Goal: Task Accomplishment & Management: Manage account settings

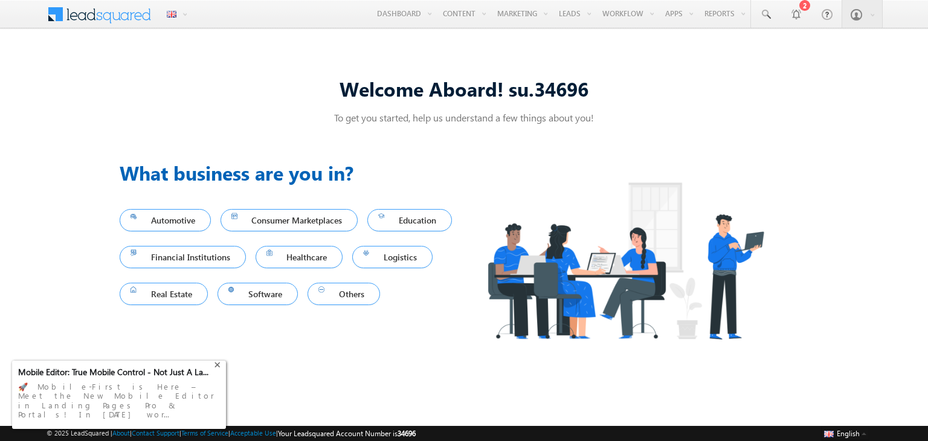
click at [217, 371] on div "+" at bounding box center [218, 363] width 14 height 14
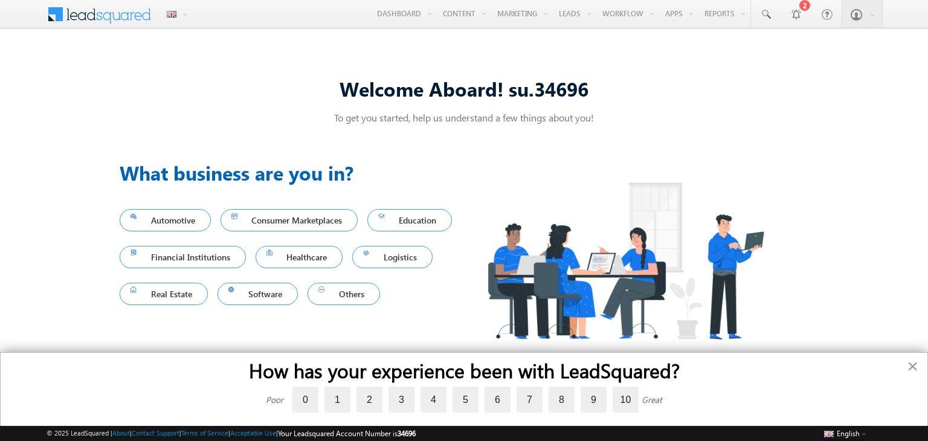
click at [912, 363] on button "×" at bounding box center [912, 365] width 11 height 19
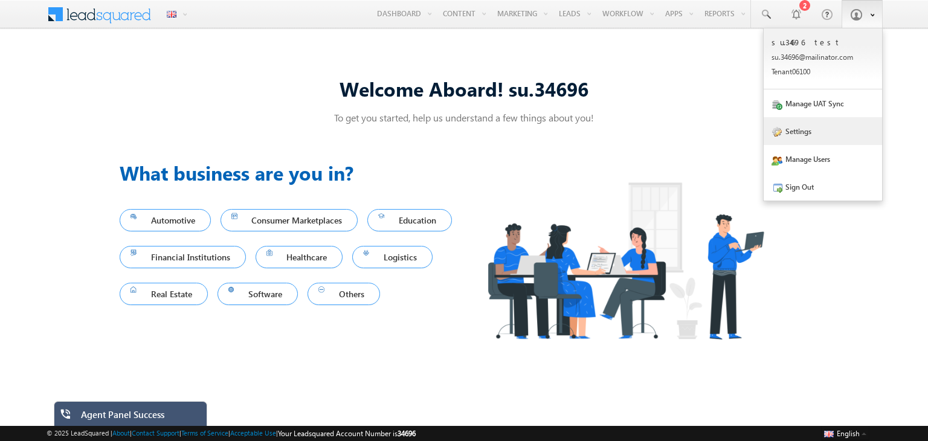
click at [794, 134] on link "Settings" at bounding box center [822, 131] width 118 height 28
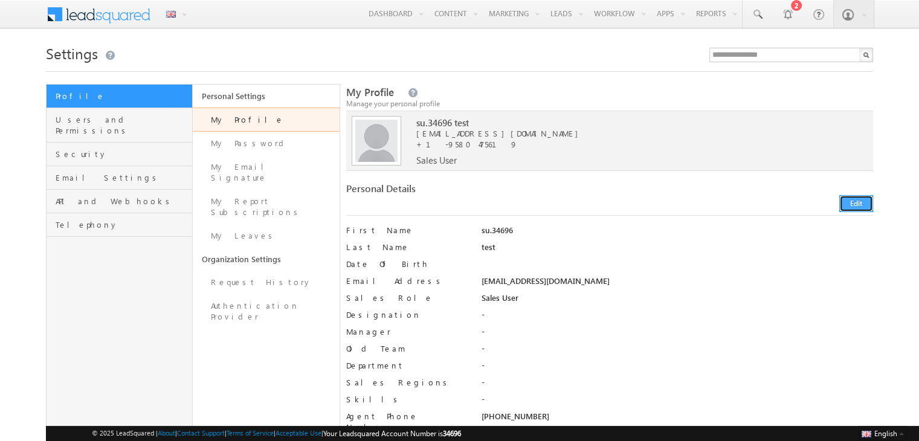
click at [865, 204] on button "Edit" at bounding box center [856, 203] width 34 height 17
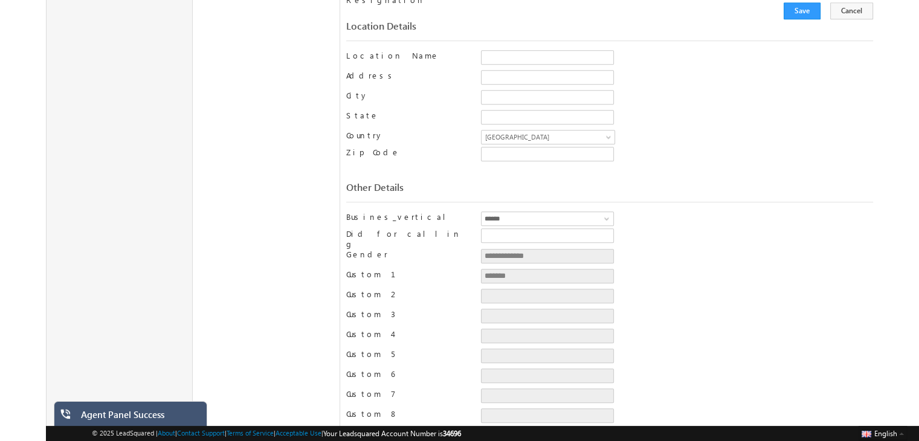
scroll to position [792, 0]
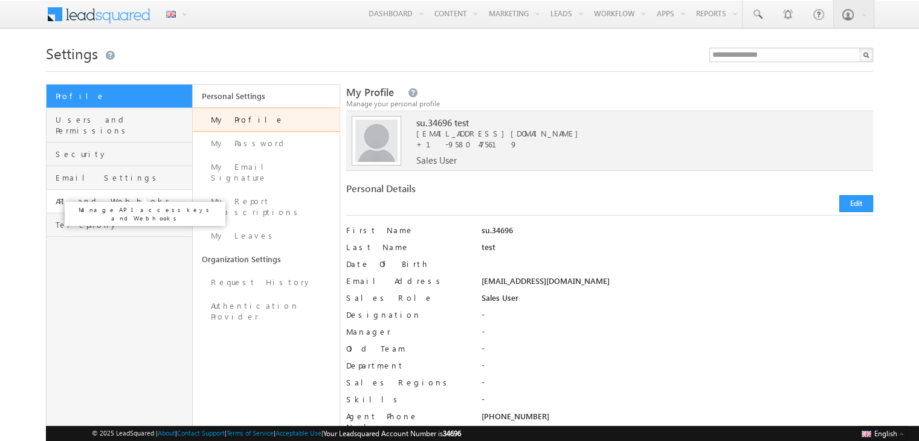
click at [70, 196] on span "API and Webhooks" at bounding box center [122, 201] width 133 height 11
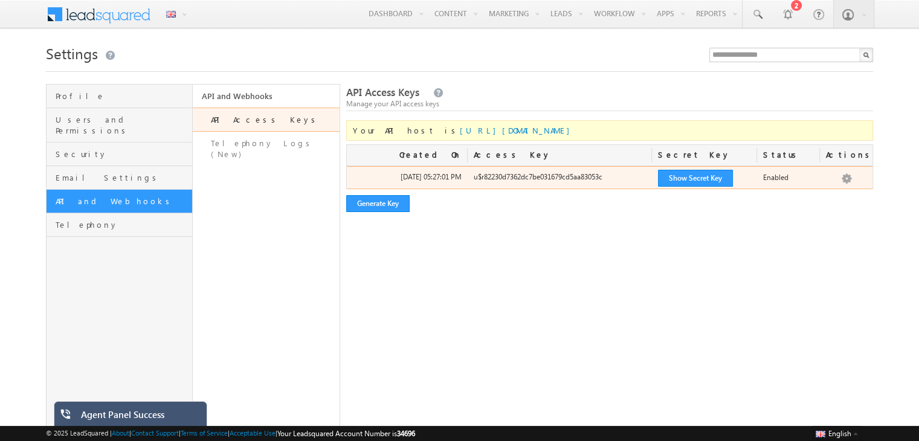
drag, startPoint x: 474, startPoint y: 177, endPoint x: 609, endPoint y: 182, distance: 135.4
click at [609, 182] on div "u$r82230d7362dc7be031679cd5aa83053c" at bounding box center [559, 180] width 184 height 17
copy div "u$r82230d7362dc7be031679cd5aa83053c"
click at [682, 177] on button "Show Secret Key" at bounding box center [695, 178] width 75 height 17
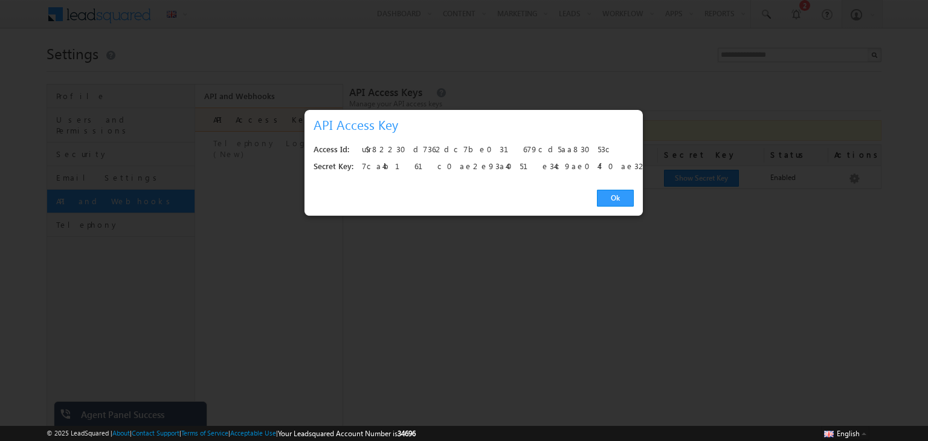
click at [381, 167] on div "7ca4b161c0ae2e93a4051e34c9ae04f0ae32a25d" at bounding box center [494, 166] width 265 height 17
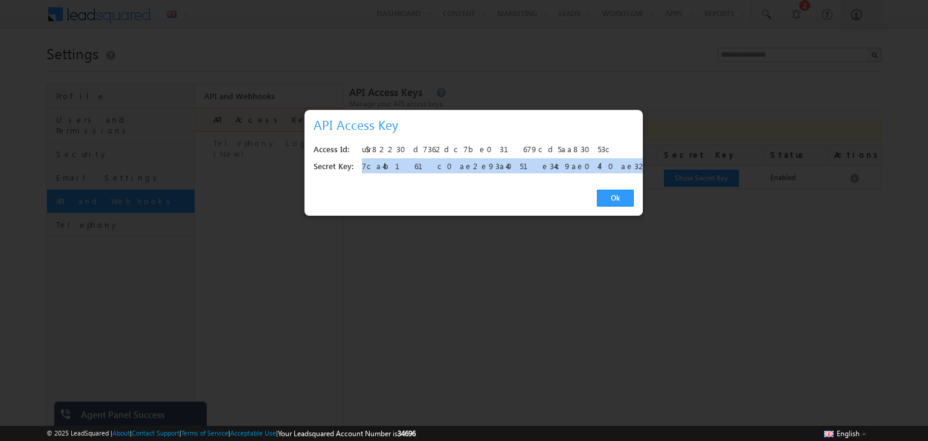
copy div "7ca4b161c0ae2e93a4051e34c9ae04f0ae32a25d"
click at [381, 167] on div "7ca4b161c0ae2e93a4051e34c9ae04f0ae32a25d" at bounding box center [494, 166] width 265 height 17
click at [624, 204] on link "Ok" at bounding box center [615, 198] width 37 height 17
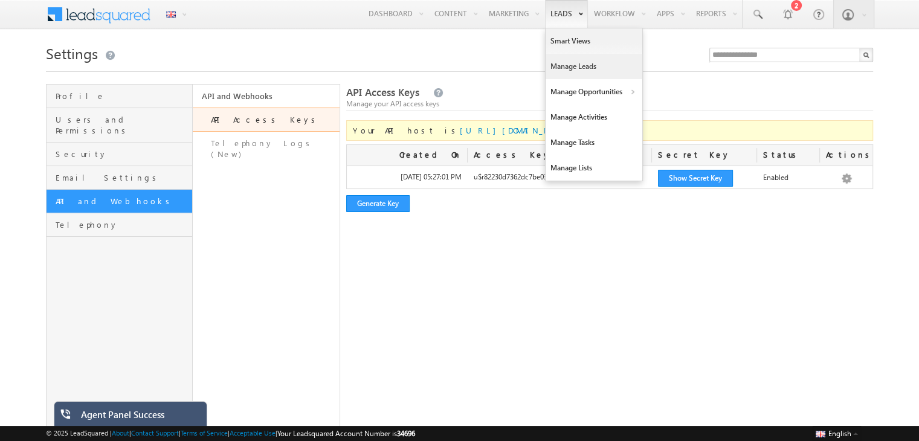
click at [568, 68] on link "Manage Leads" at bounding box center [593, 66] width 97 height 25
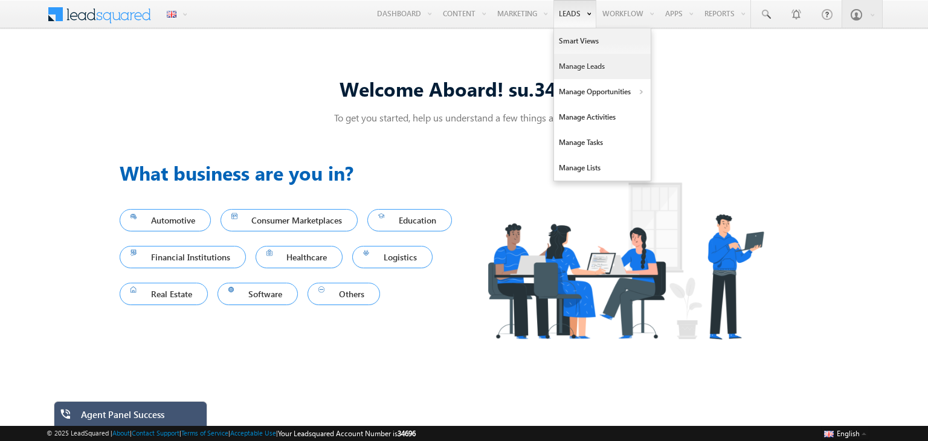
click at [582, 61] on link "Manage Leads" at bounding box center [602, 66] width 97 height 25
